Goal: Browse casually: Explore the website without a specific task or goal

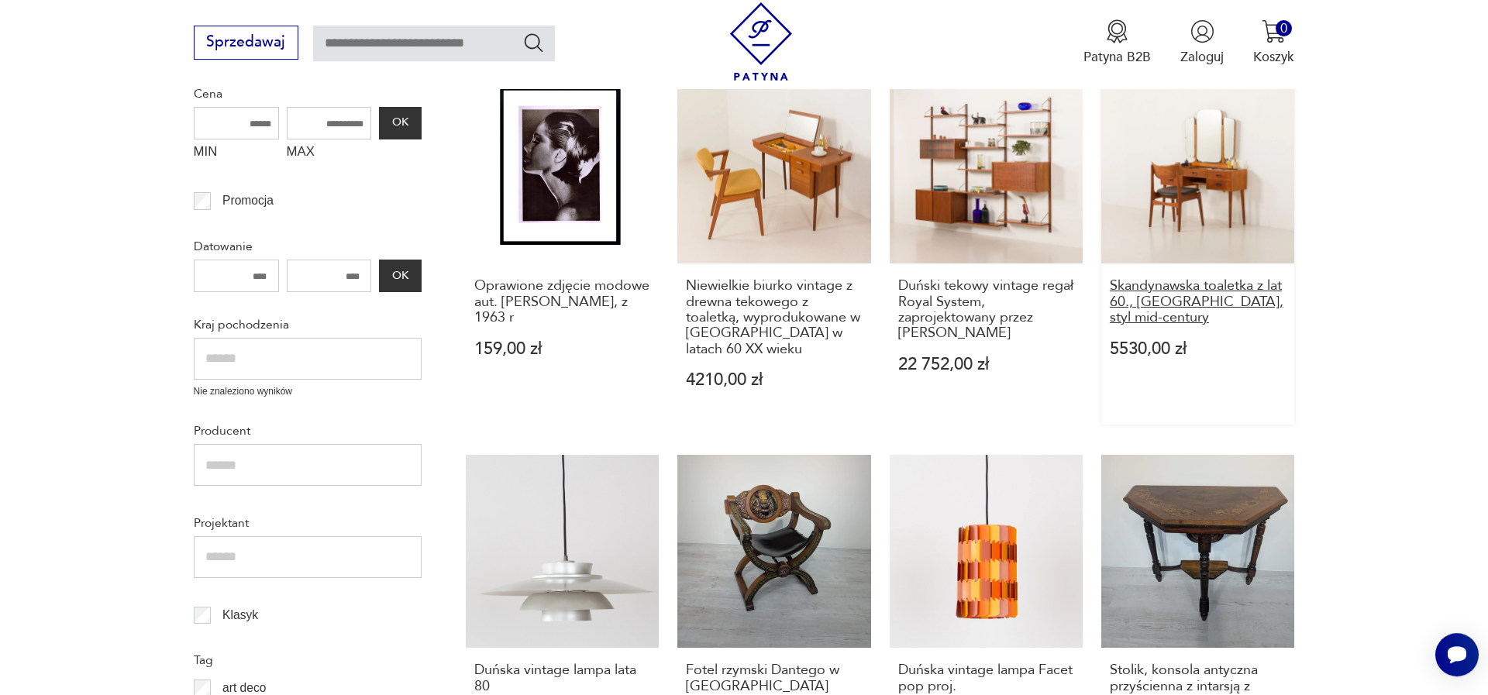
scroll to position [460, 0]
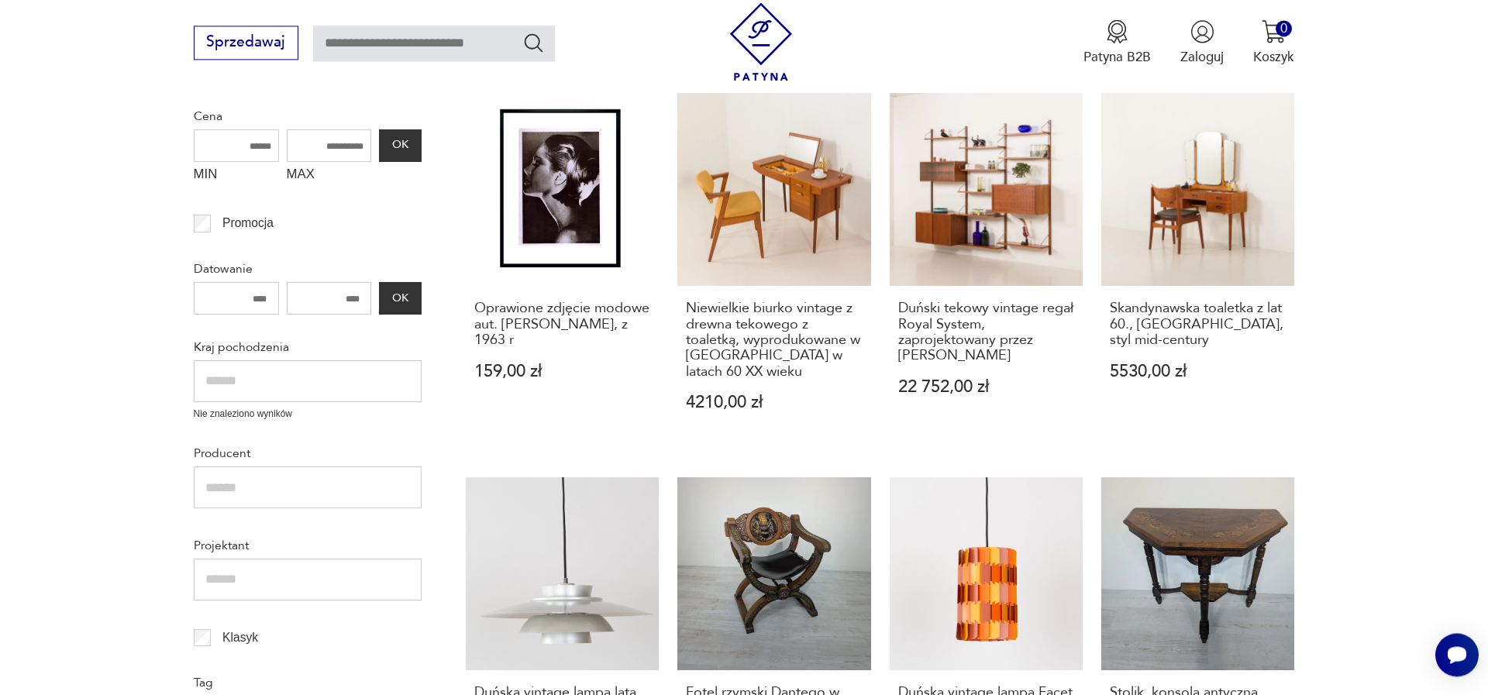
drag, startPoint x: 1191, startPoint y: 106, endPoint x: 1386, endPoint y: 87, distance: 195.5
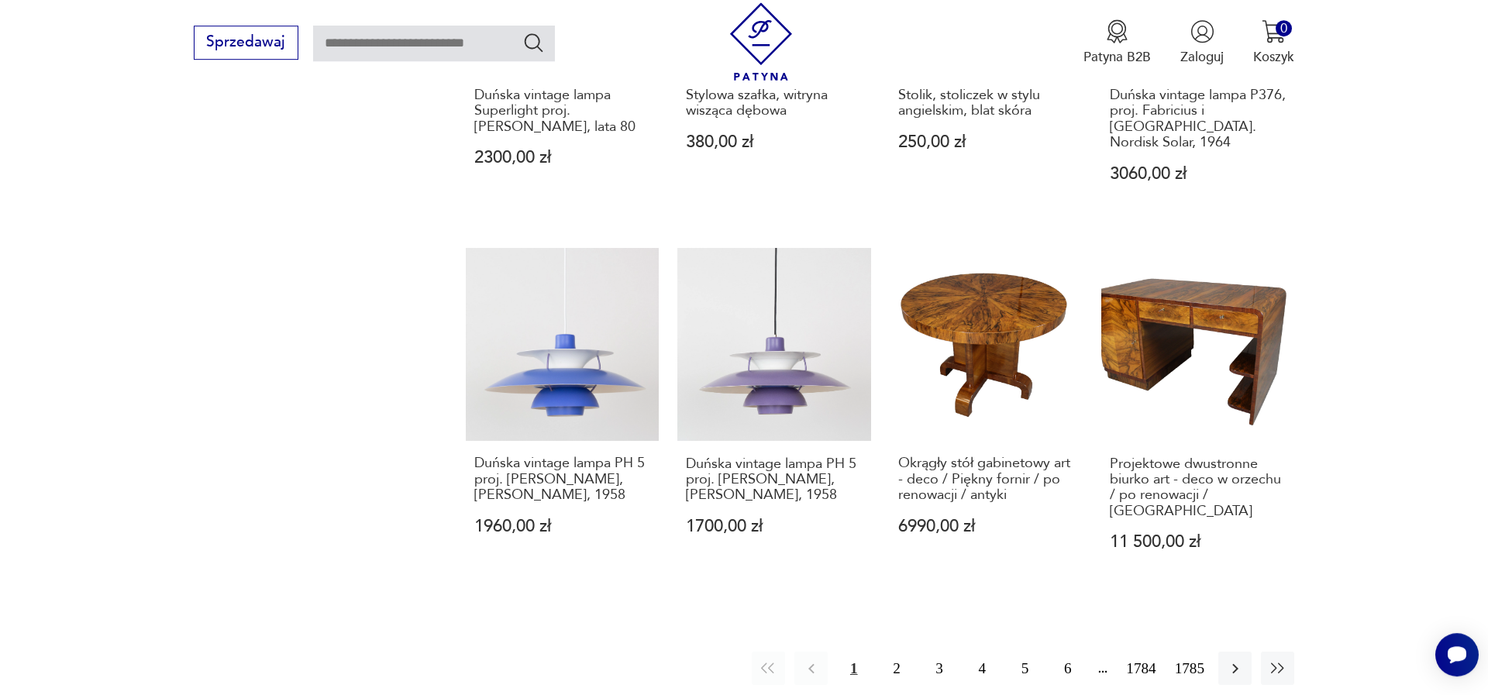
scroll to position [1520, 0]
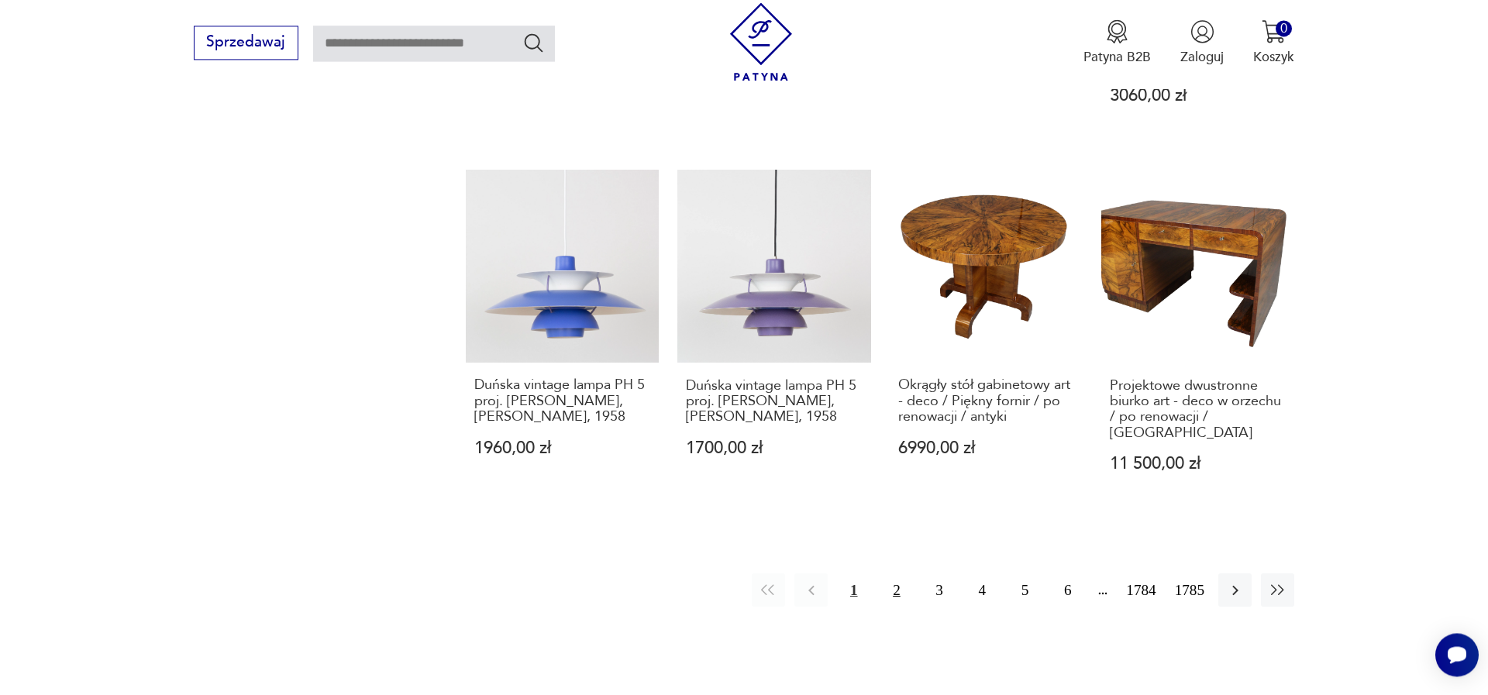
click at [880, 573] on button "2" at bounding box center [896, 589] width 33 height 33
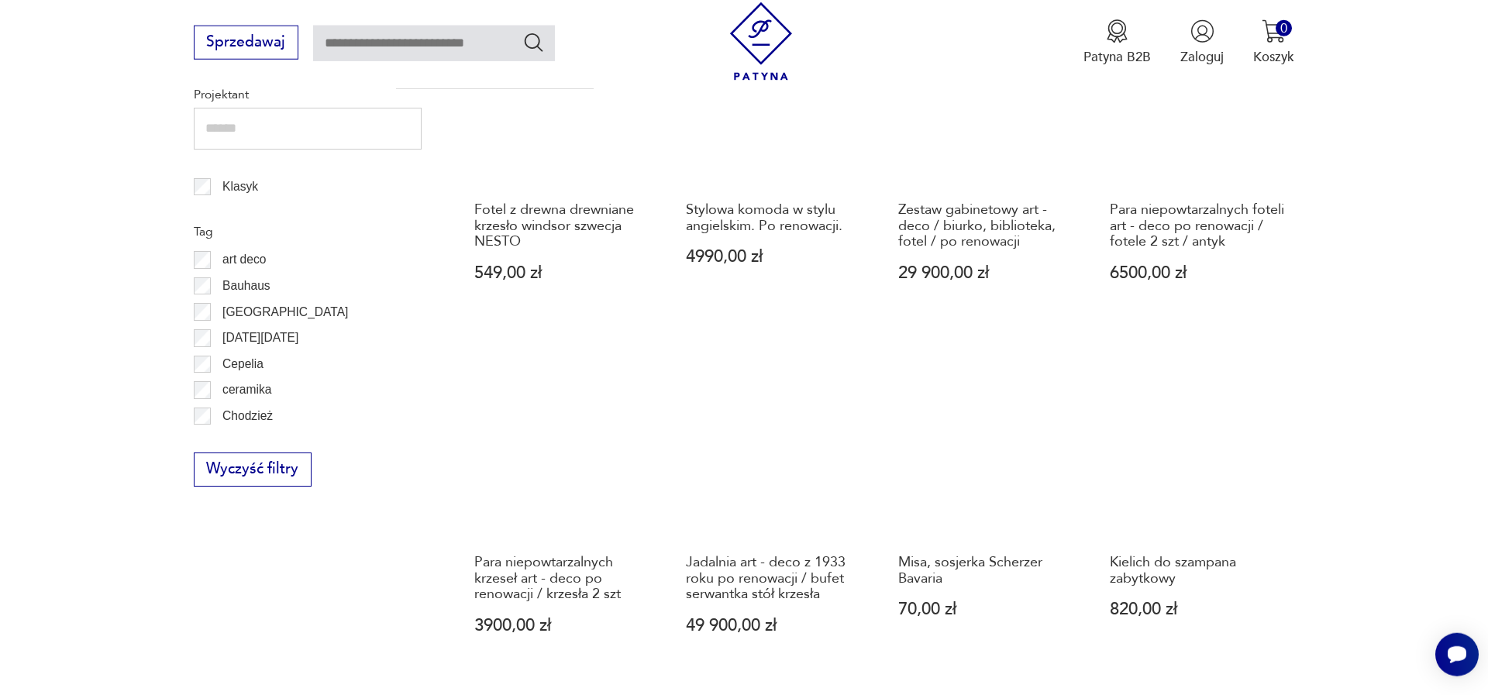
scroll to position [882, 0]
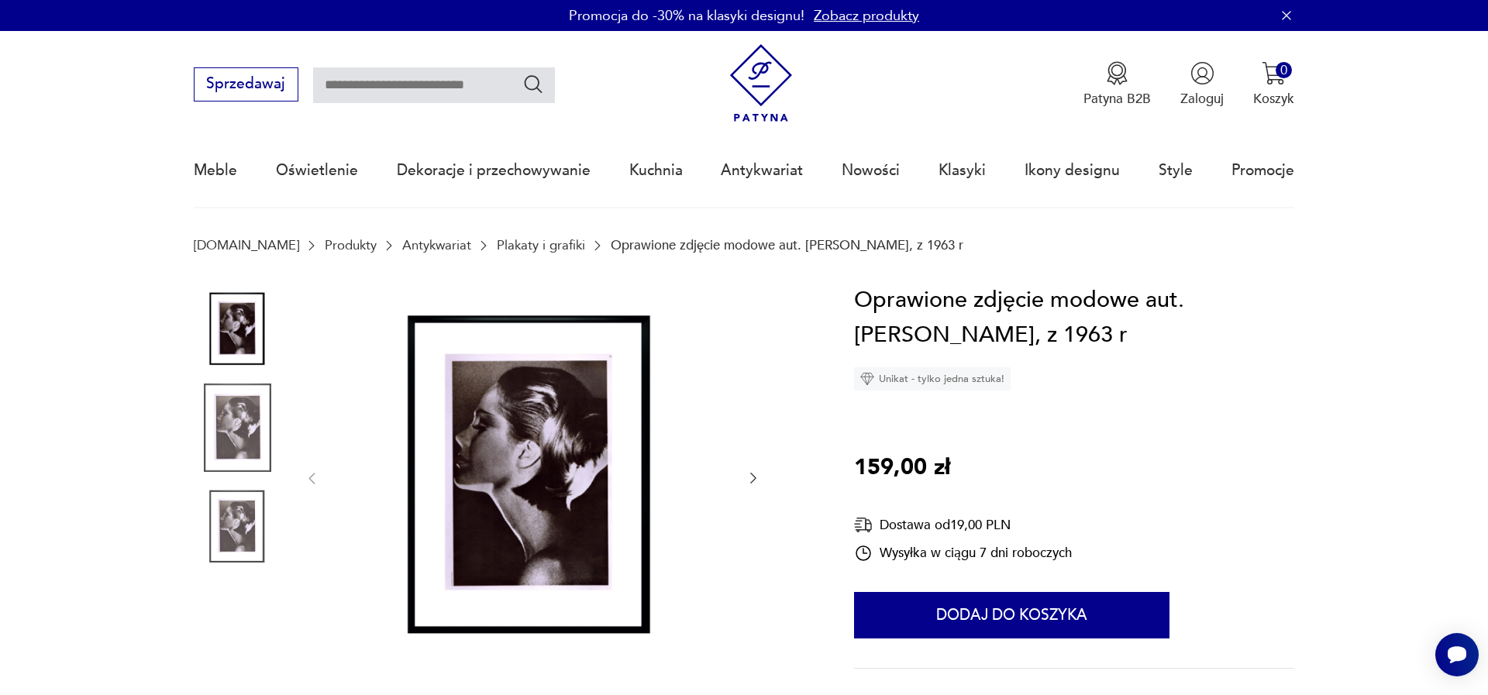
click at [251, 521] on img at bounding box center [238, 527] width 88 height 88
click at [229, 450] on img at bounding box center [238, 428] width 88 height 88
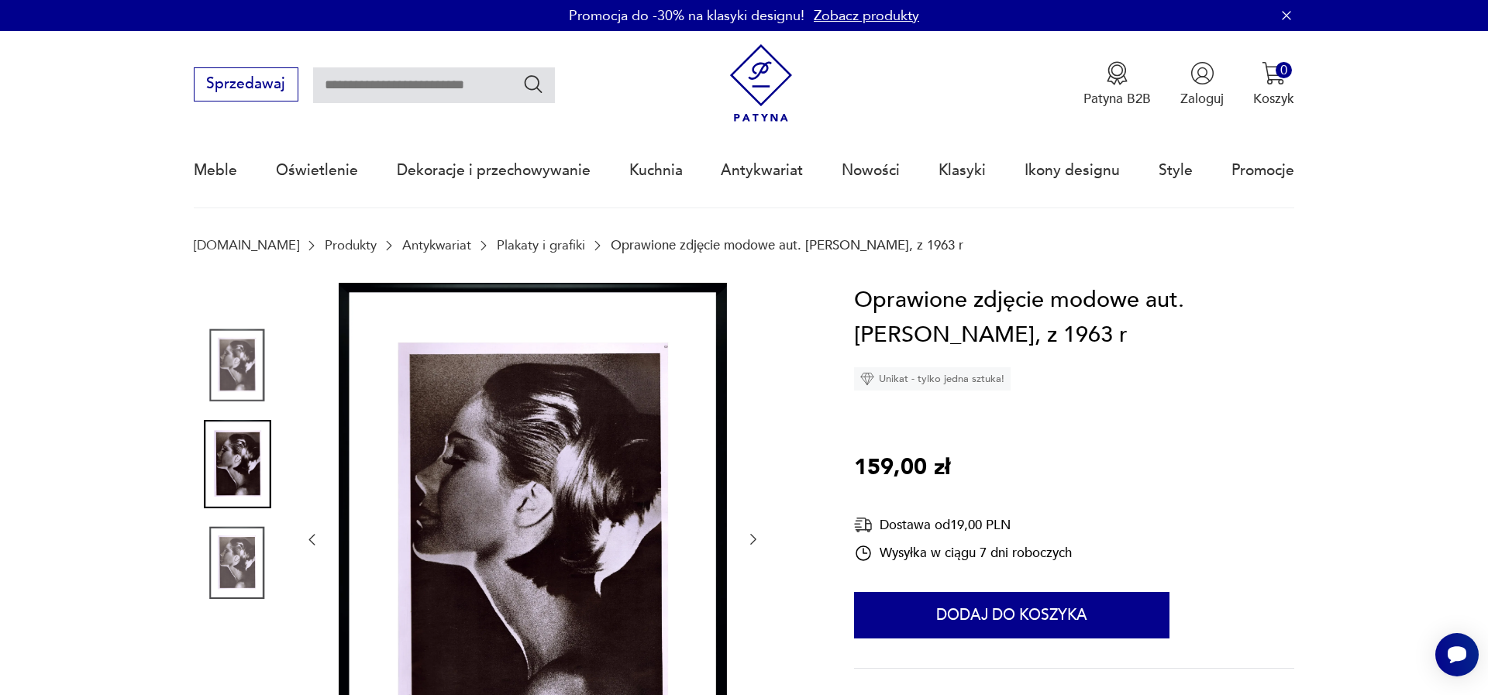
click at [224, 326] on img at bounding box center [238, 366] width 88 height 88
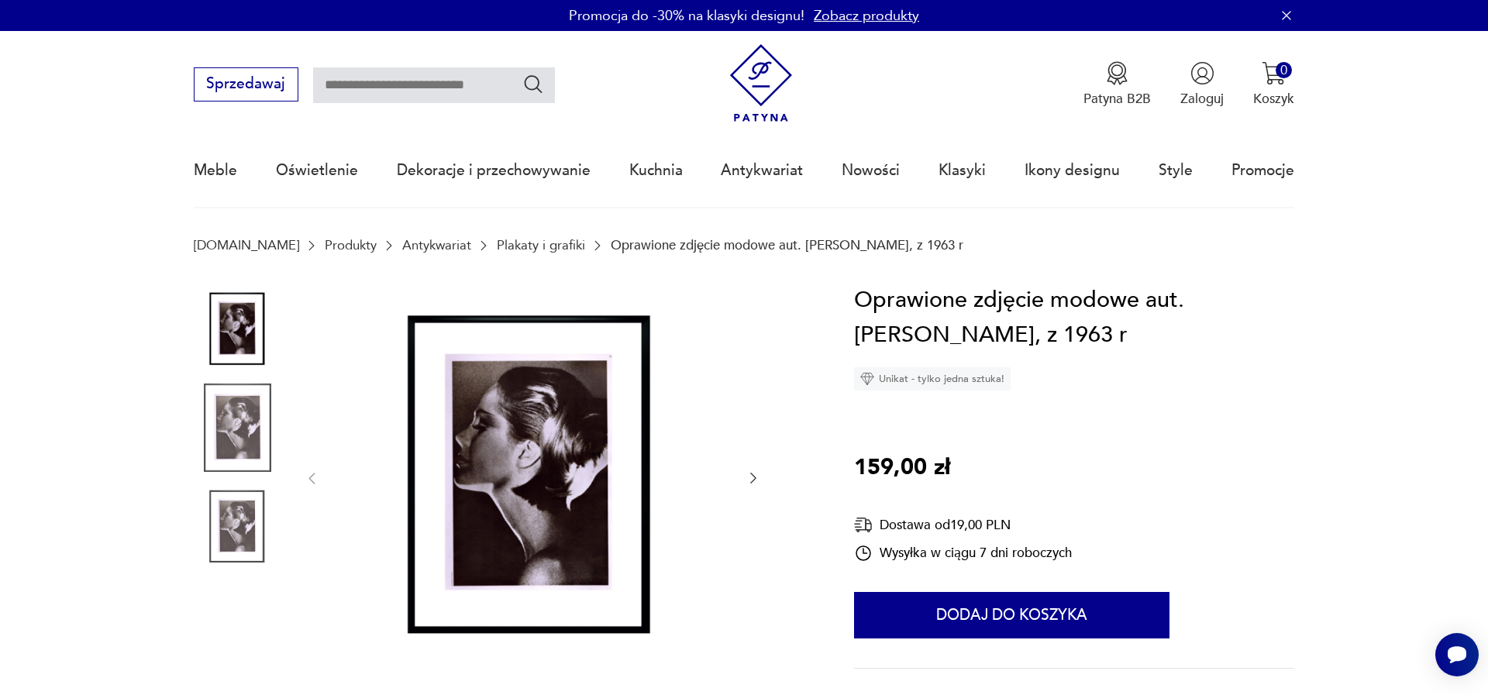
click at [246, 349] on img at bounding box center [238, 329] width 88 height 88
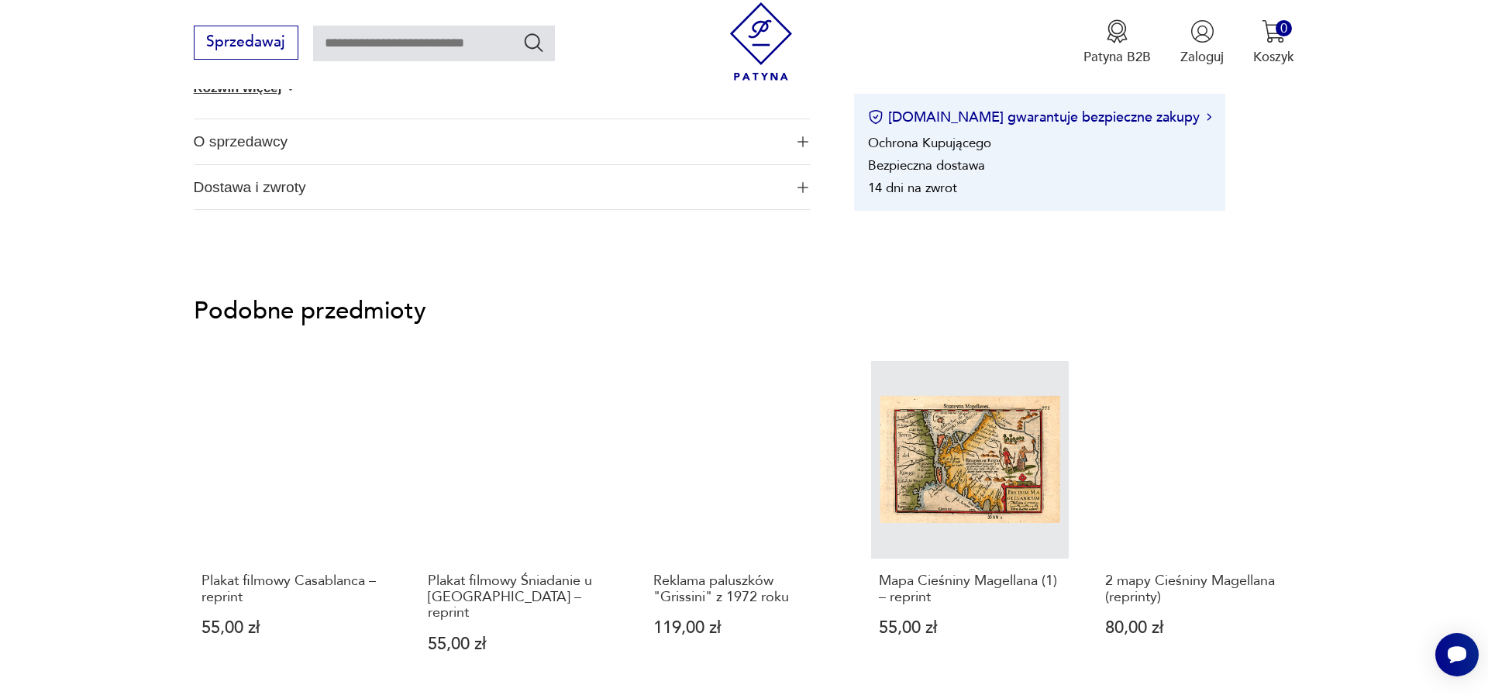
scroll to position [1237, 0]
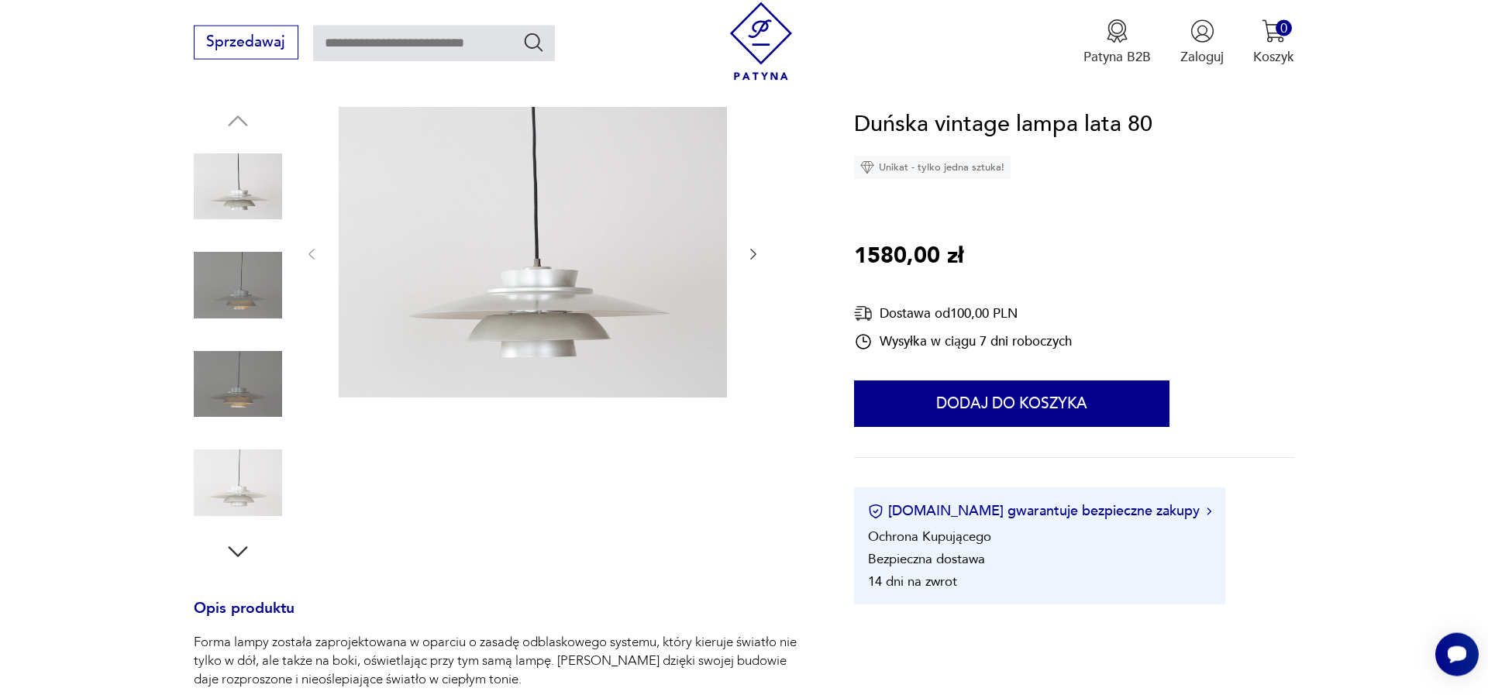
scroll to position [177, 0]
click at [231, 381] on img at bounding box center [238, 383] width 88 height 88
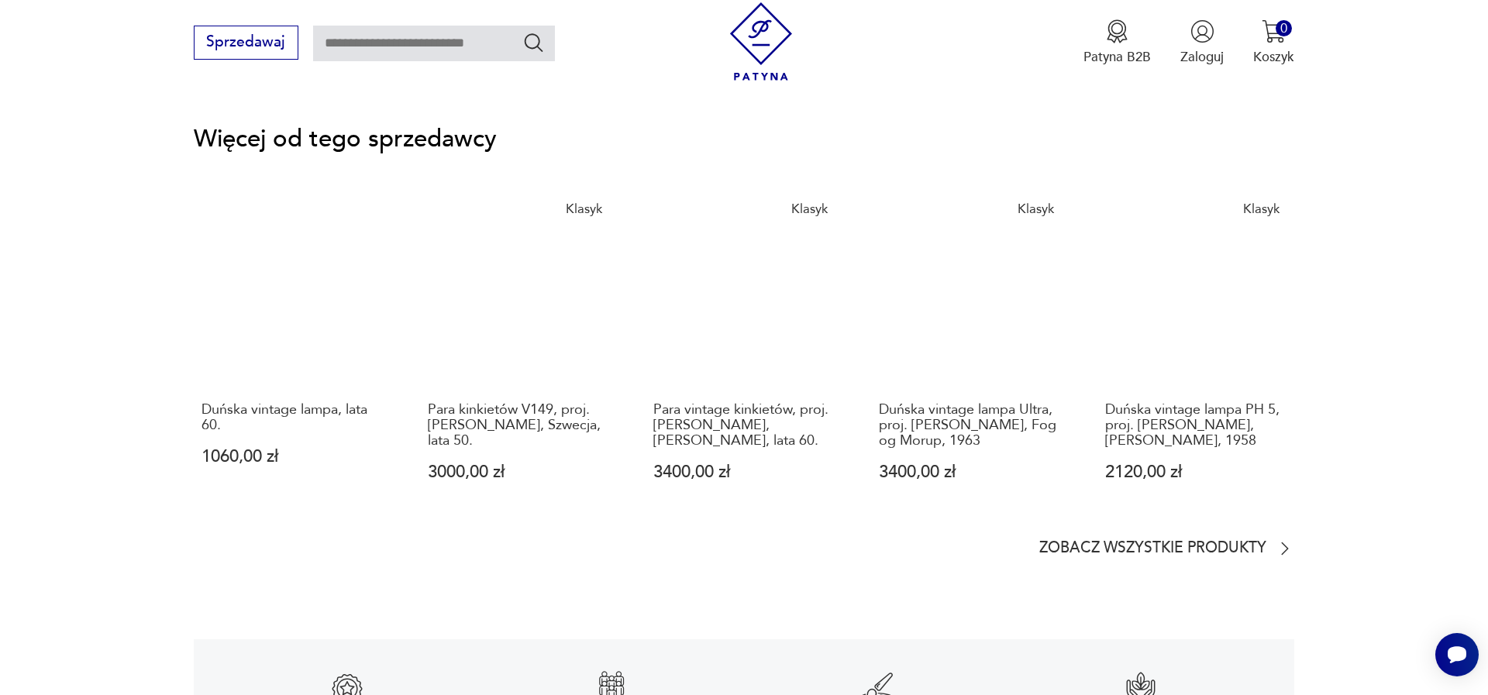
scroll to position [2650, 0]
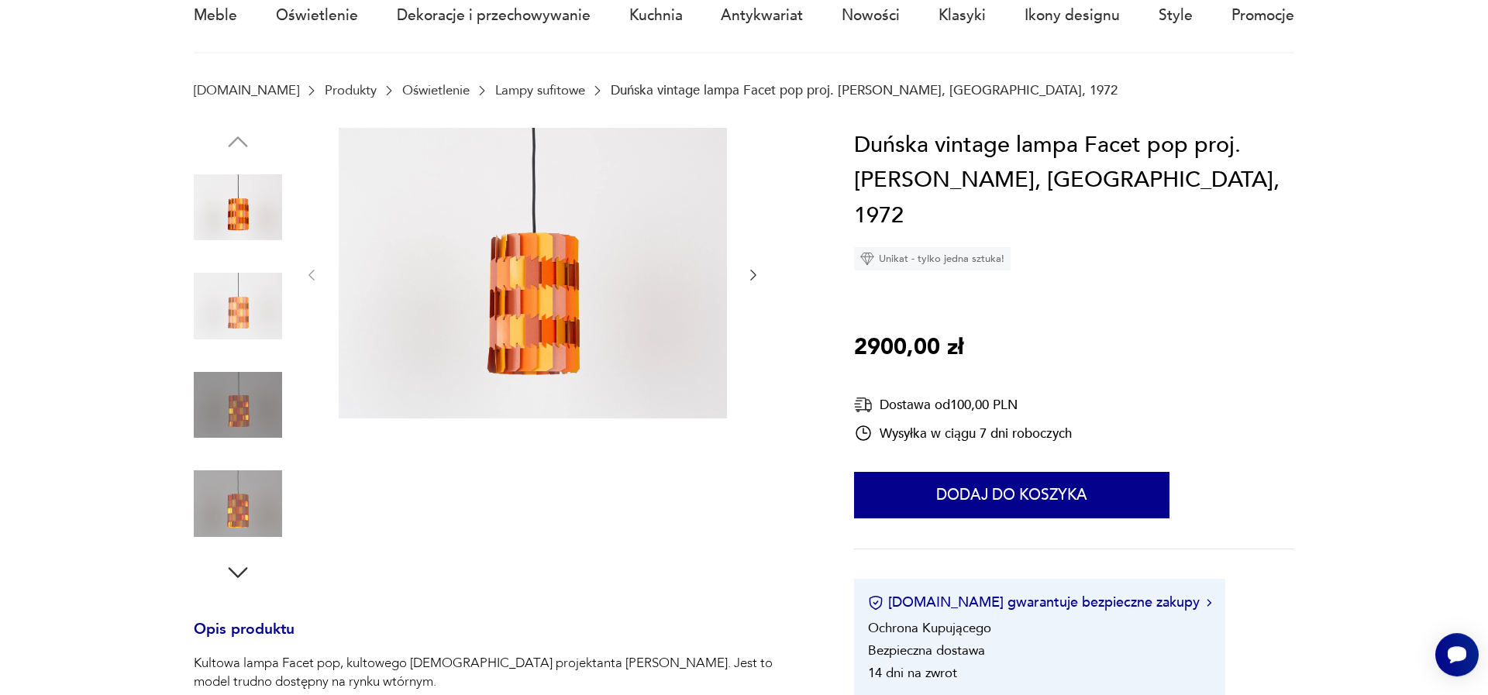
scroll to position [265, 0]
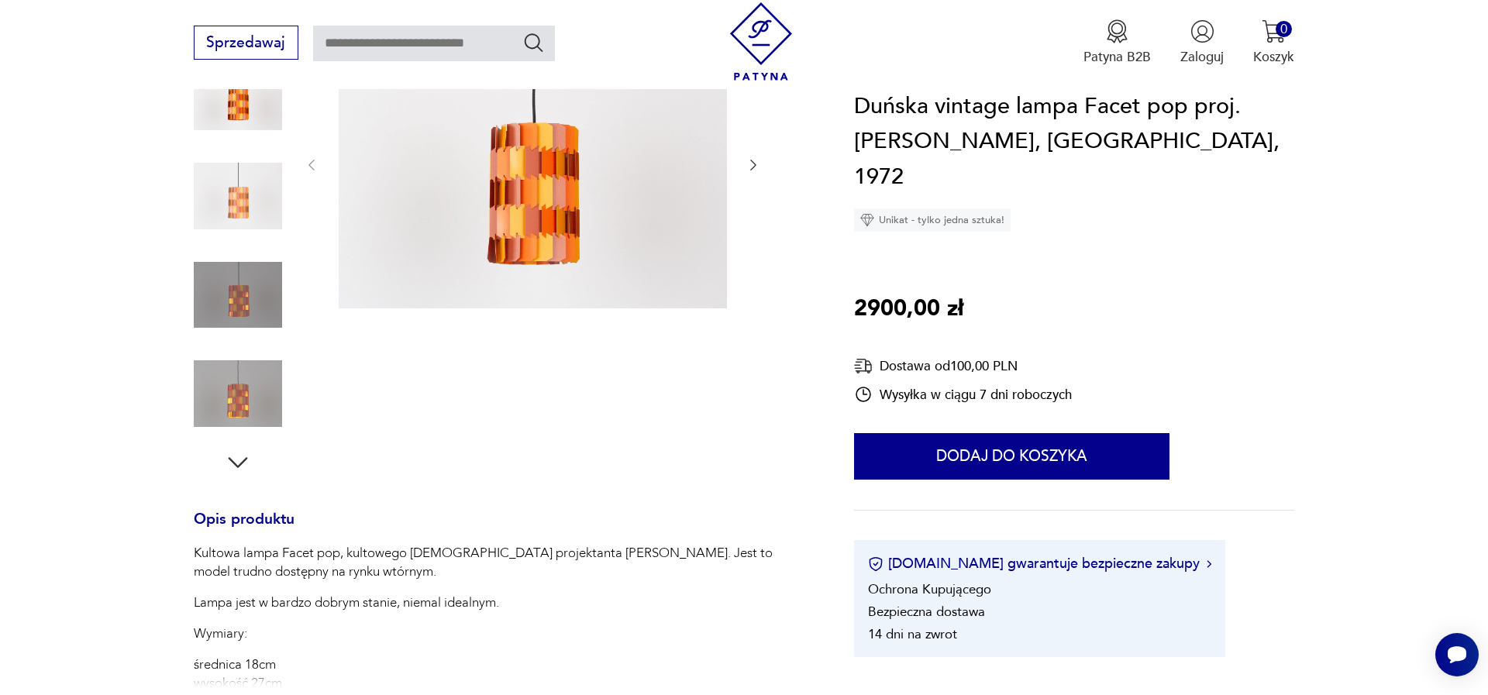
click at [247, 401] on img at bounding box center [238, 393] width 88 height 88
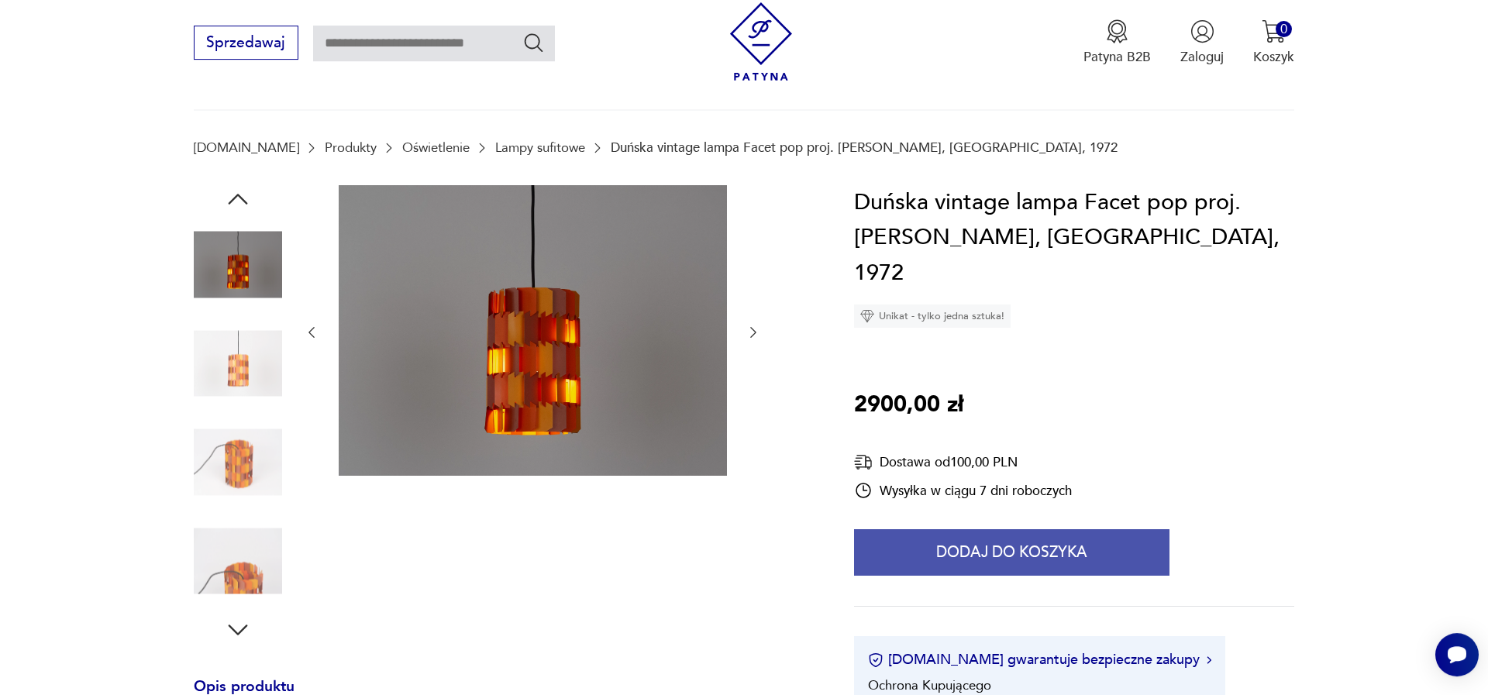
scroll to position [88, 0]
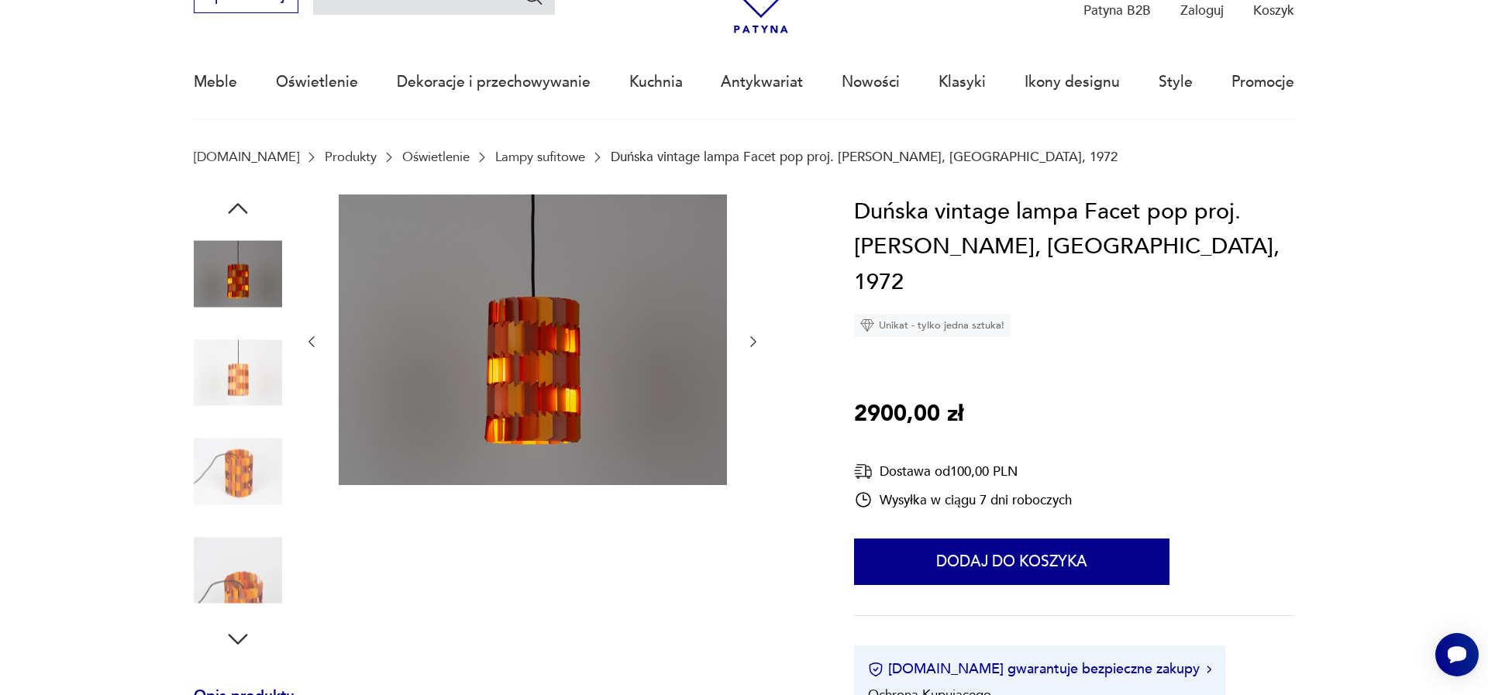
click at [250, 580] on img at bounding box center [238, 570] width 88 height 88
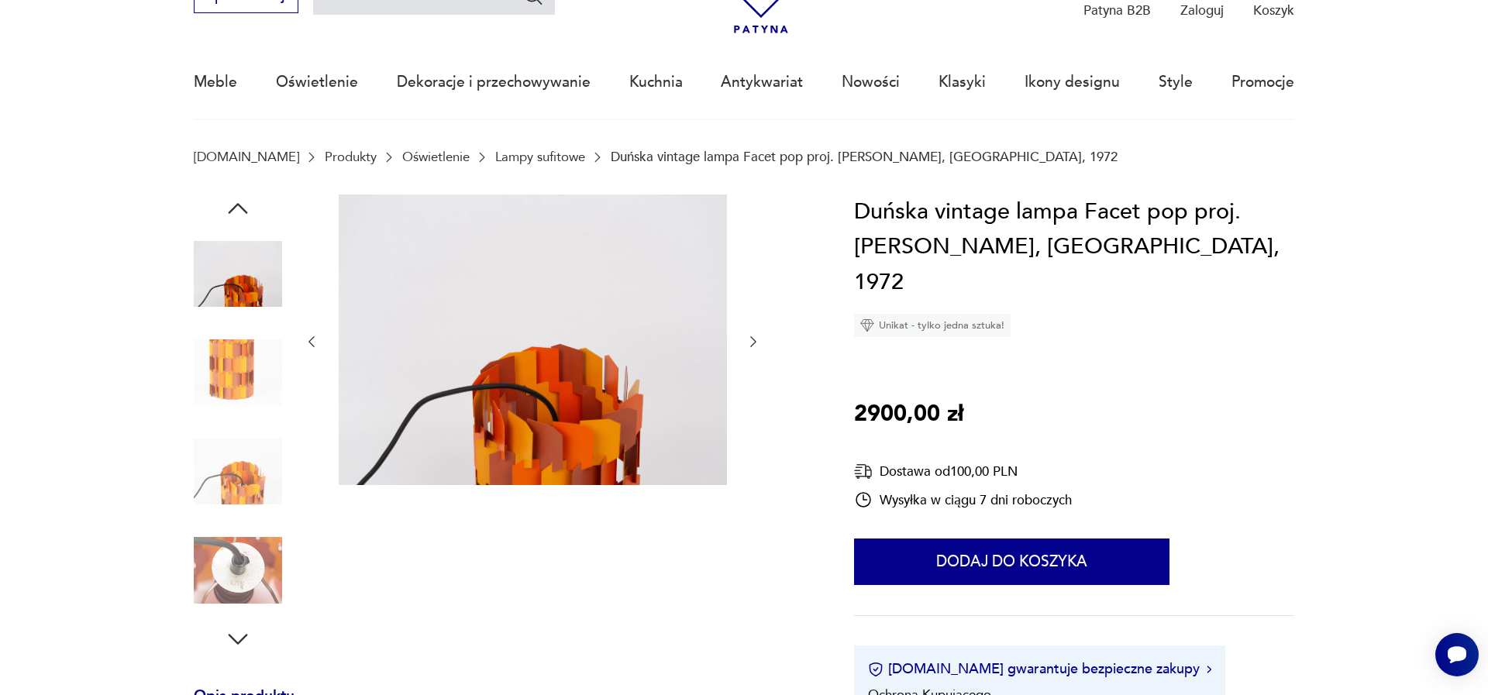
click at [269, 574] on img at bounding box center [238, 570] width 88 height 88
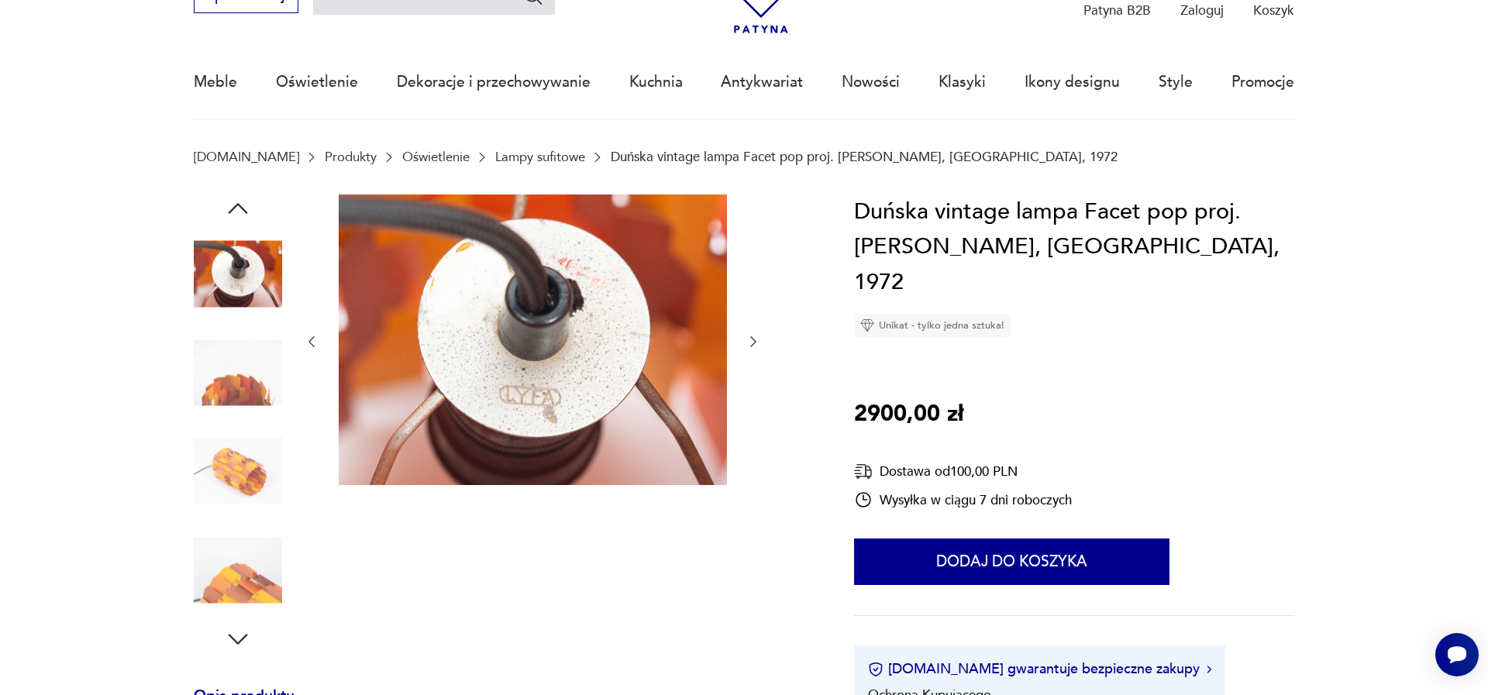
click at [257, 573] on img at bounding box center [238, 570] width 88 height 88
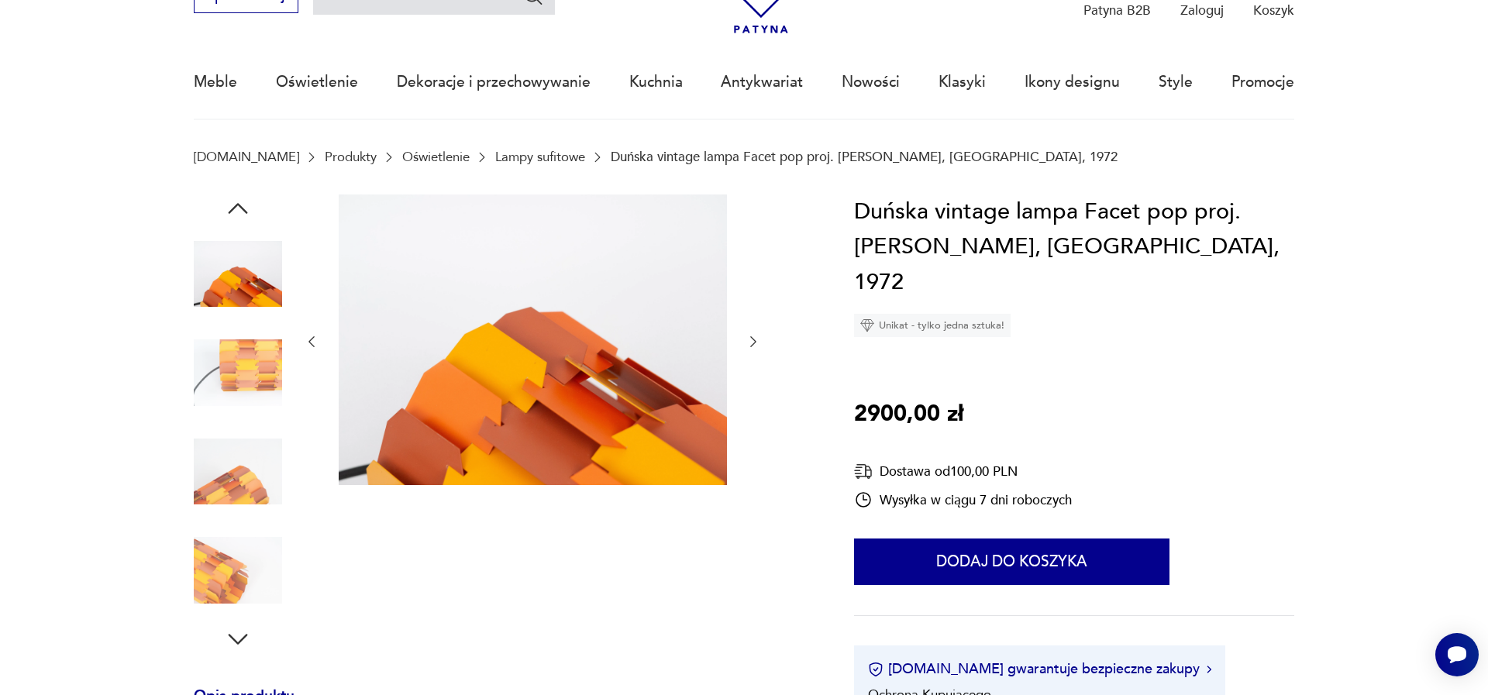
click at [253, 573] on img at bounding box center [238, 570] width 88 height 88
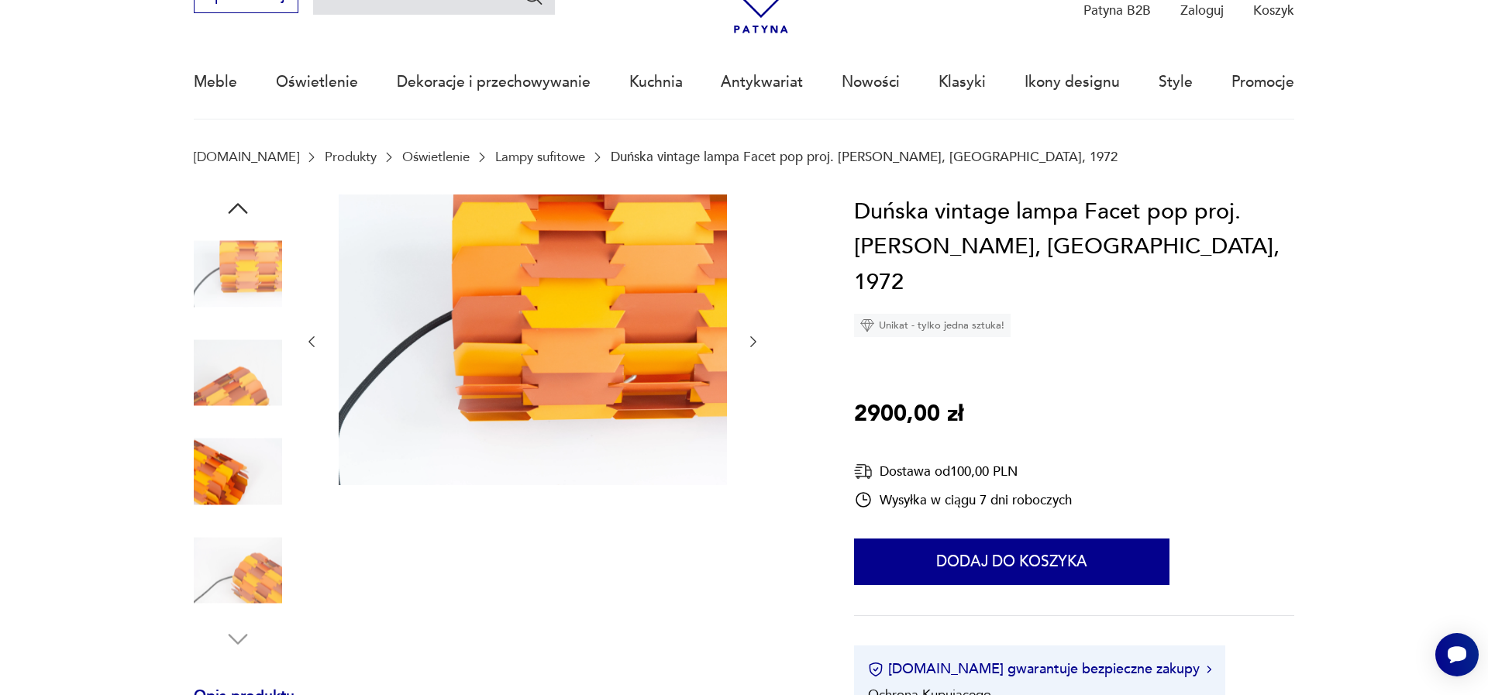
click at [255, 597] on img at bounding box center [238, 570] width 88 height 88
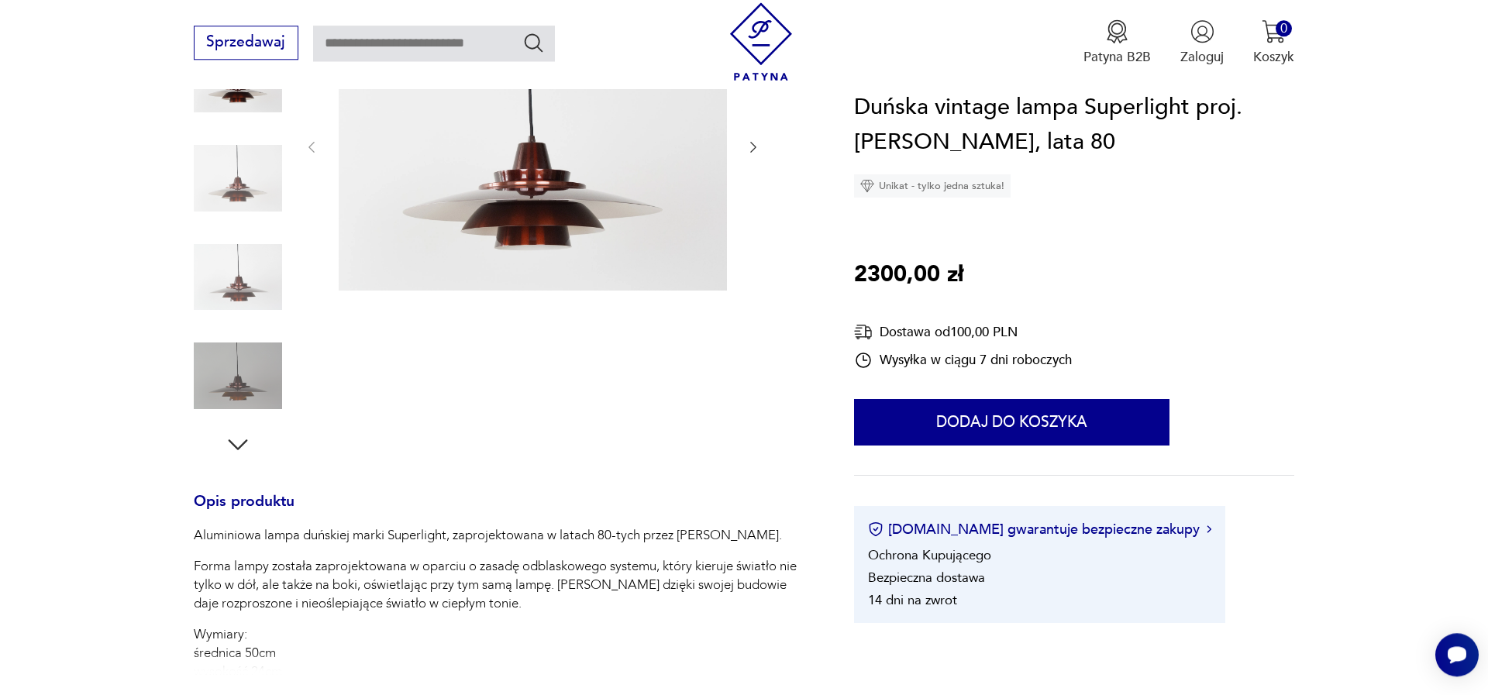
scroll to position [530, 0]
